Goal: Find specific page/section: Find specific page/section

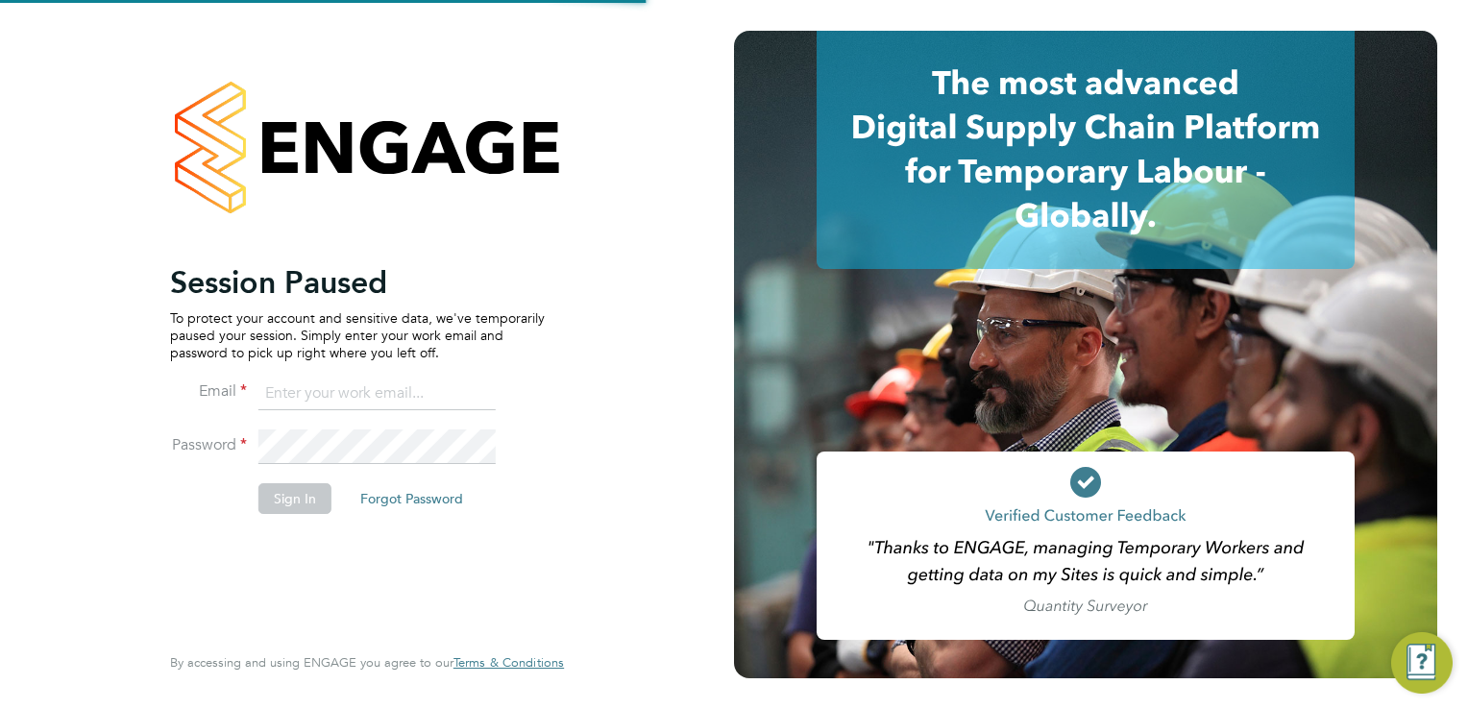
type input "[EMAIL_ADDRESS][DOMAIN_NAME]"
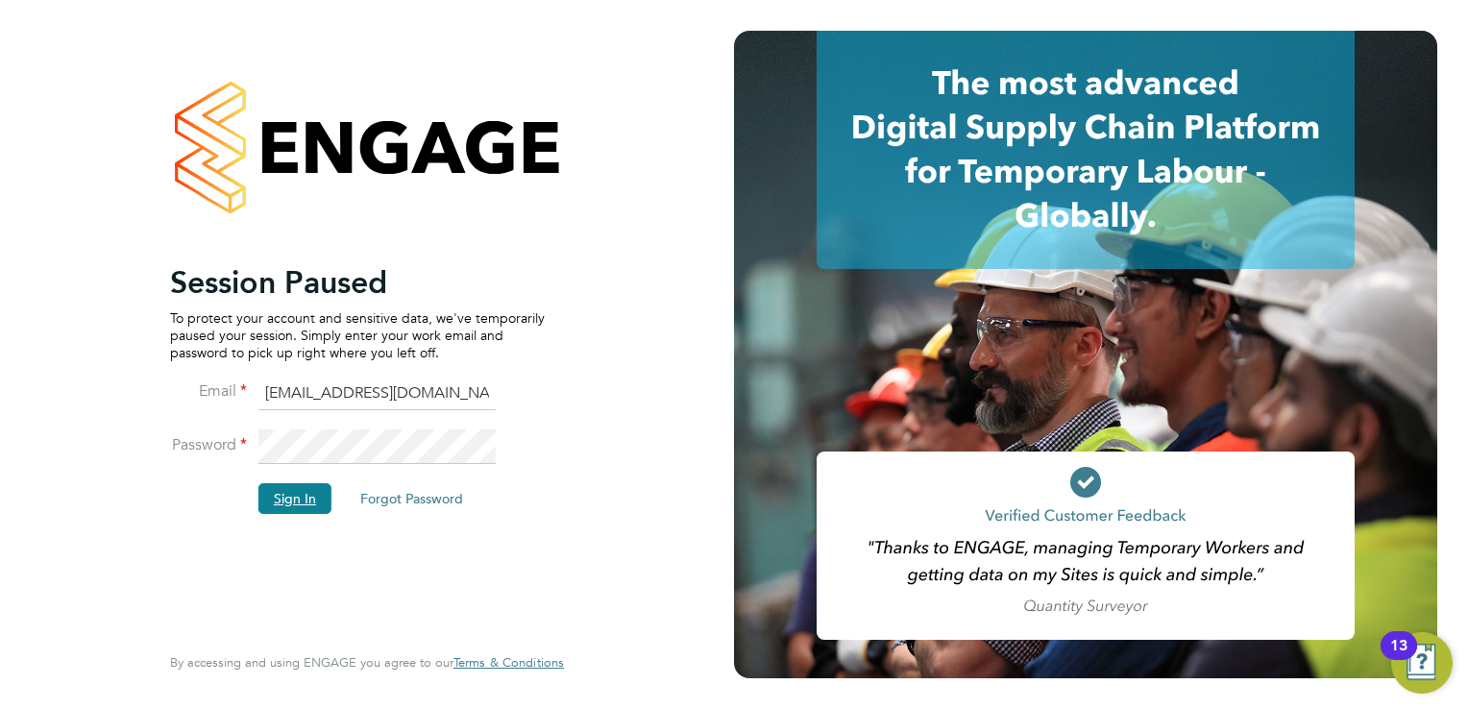
drag, startPoint x: 303, startPoint y: 502, endPoint x: 331, endPoint y: 514, distance: 30.5
click at [303, 503] on button "Sign In" at bounding box center [294, 498] width 73 height 31
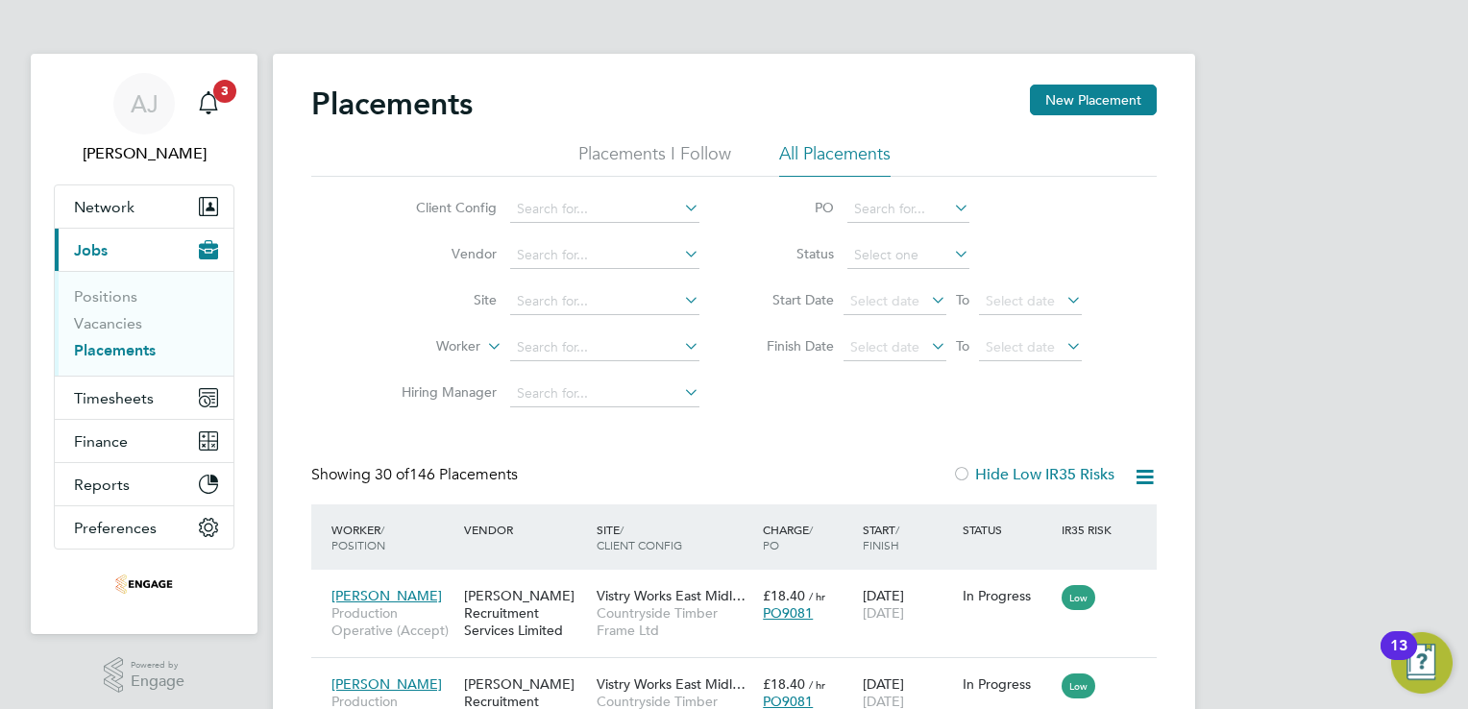
click at [121, 349] on link "Placements" at bounding box center [115, 350] width 82 height 18
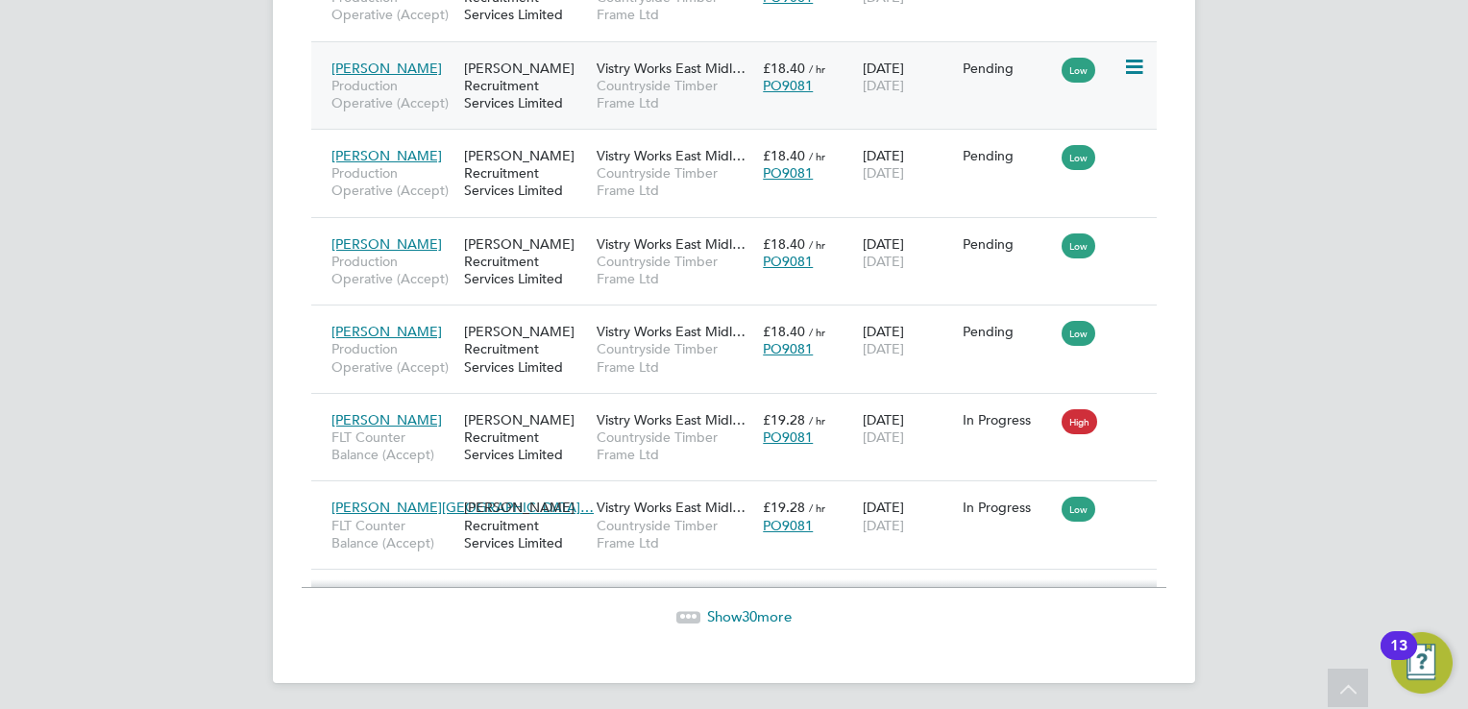
click at [1134, 60] on icon at bounding box center [1132, 67] width 19 height 23
